Goal: Transaction & Acquisition: Purchase product/service

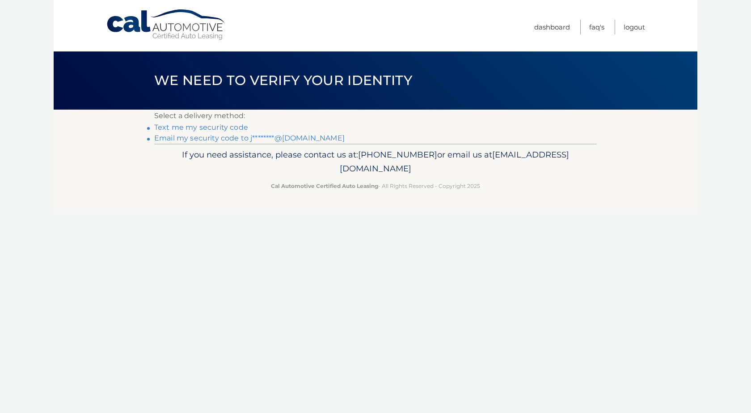
click at [199, 139] on link "Email my security code to j********@gmail.com" at bounding box center [249, 138] width 191 height 8
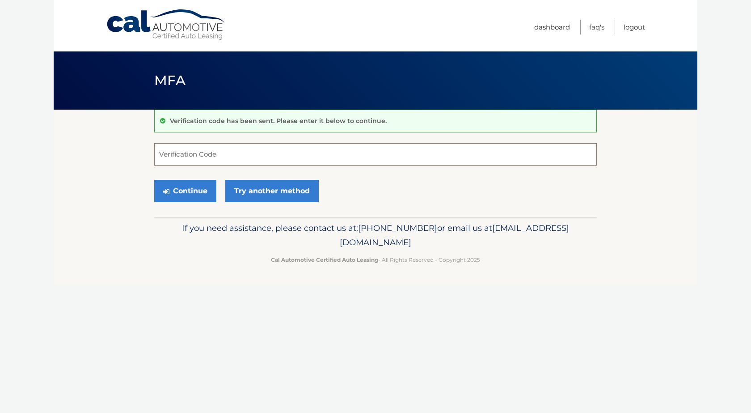
click at [247, 155] on input "Verification Code" at bounding box center [375, 154] width 443 height 22
paste input "151336"
type input "151336"
click at [195, 191] on button "Continue" at bounding box center [185, 191] width 62 height 22
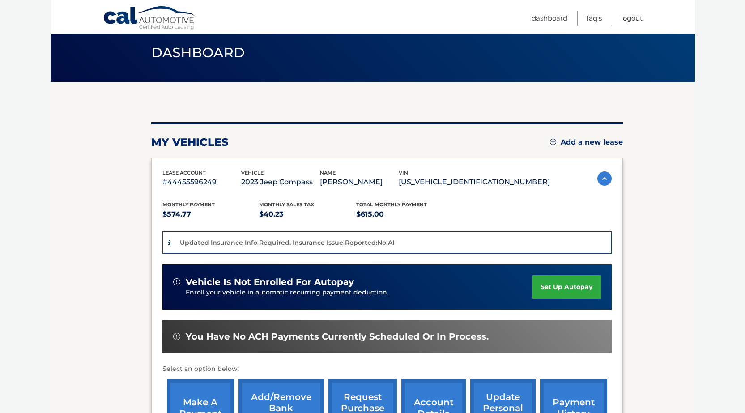
scroll to position [134, 0]
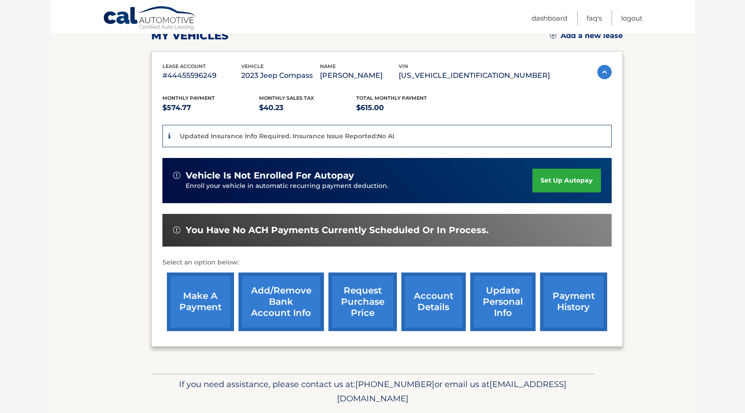
click at [189, 305] on link "make a payment" at bounding box center [200, 301] width 67 height 59
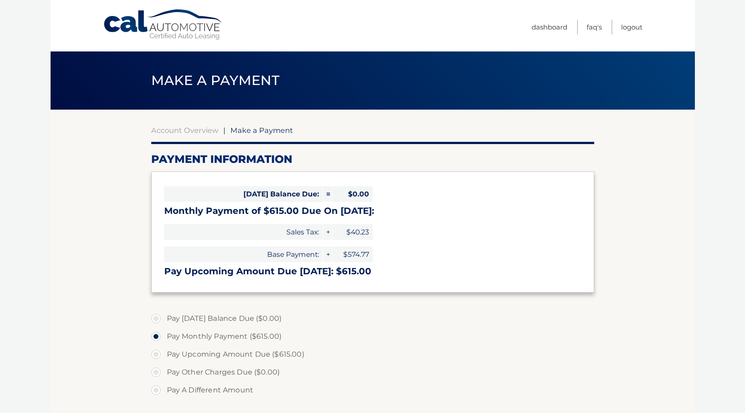
select select "YTljNGFhMWQtZmRjMy00MzlhLWJjZWItMzhlZTJjYWFiOGEy"
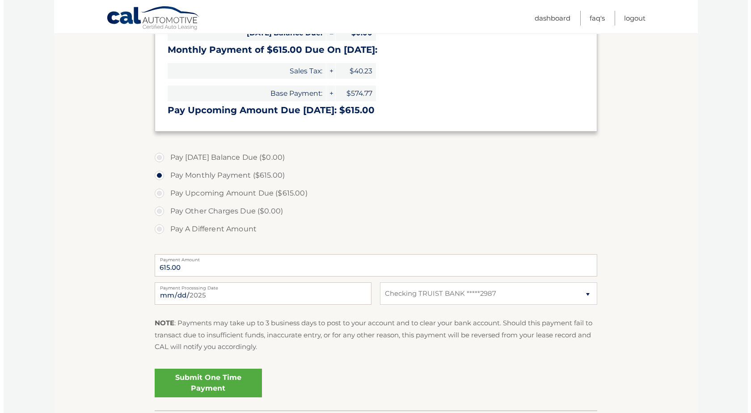
scroll to position [179, 0]
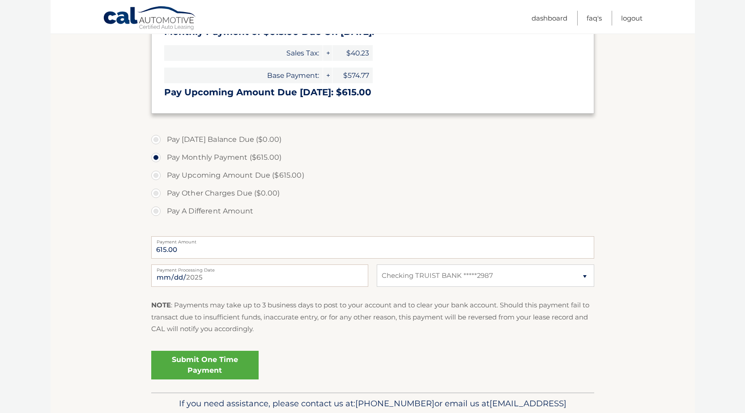
click at [203, 365] on link "Submit One Time Payment" at bounding box center [204, 365] width 107 height 29
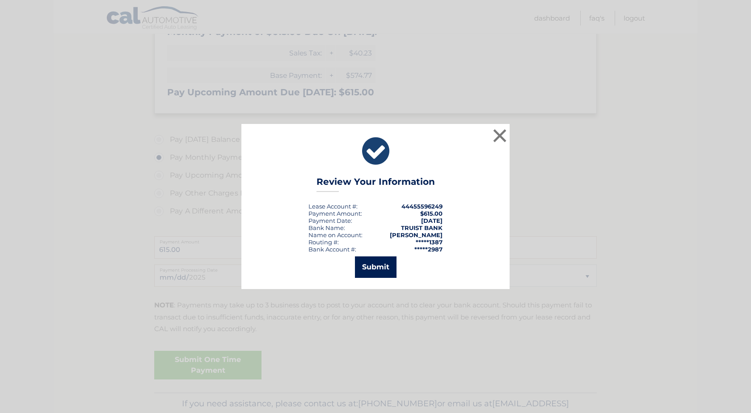
click at [383, 263] on button "Submit" at bounding box center [376, 266] width 42 height 21
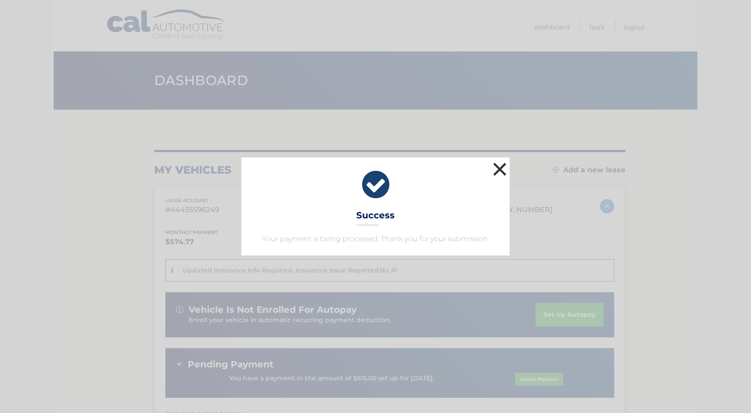
drag, startPoint x: 502, startPoint y: 166, endPoint x: 504, endPoint y: 155, distance: 11.9
click at [502, 166] on button "×" at bounding box center [500, 169] width 18 height 18
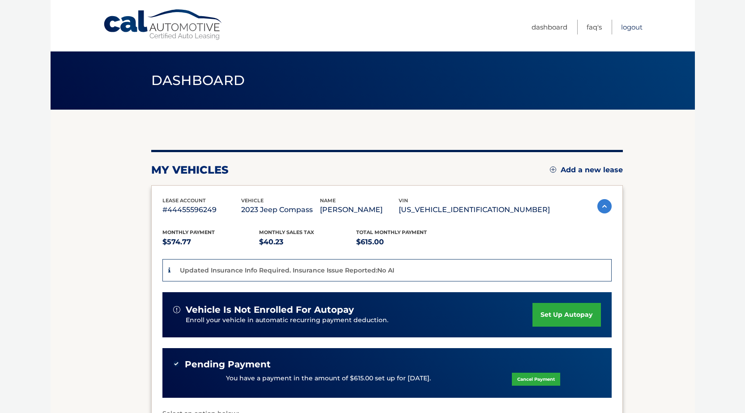
click at [631, 25] on link "Logout" at bounding box center [631, 27] width 21 height 15
